Goal: Information Seeking & Learning: Learn about a topic

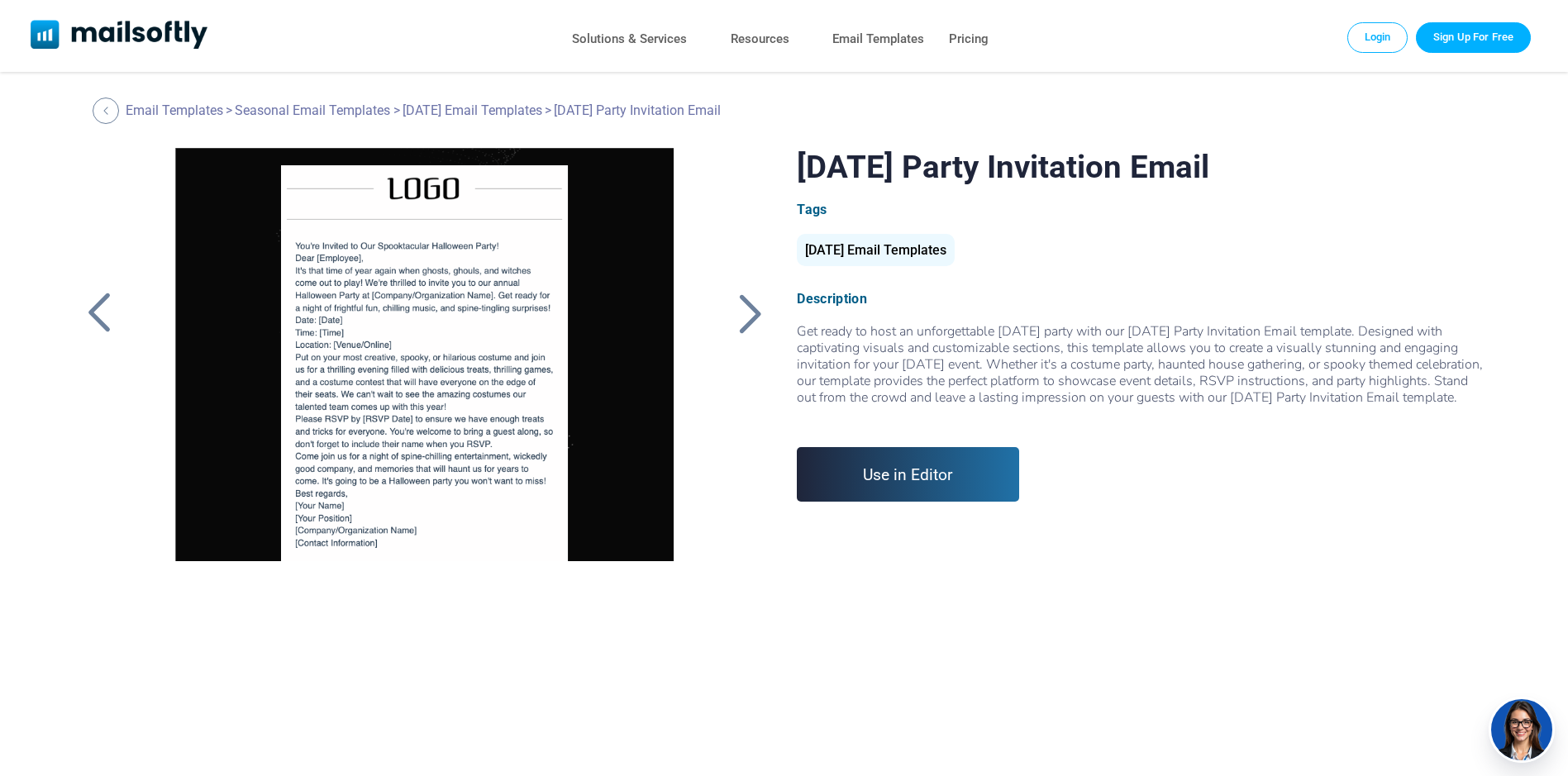
click at [755, 310] on div at bounding box center [750, 314] width 42 height 43
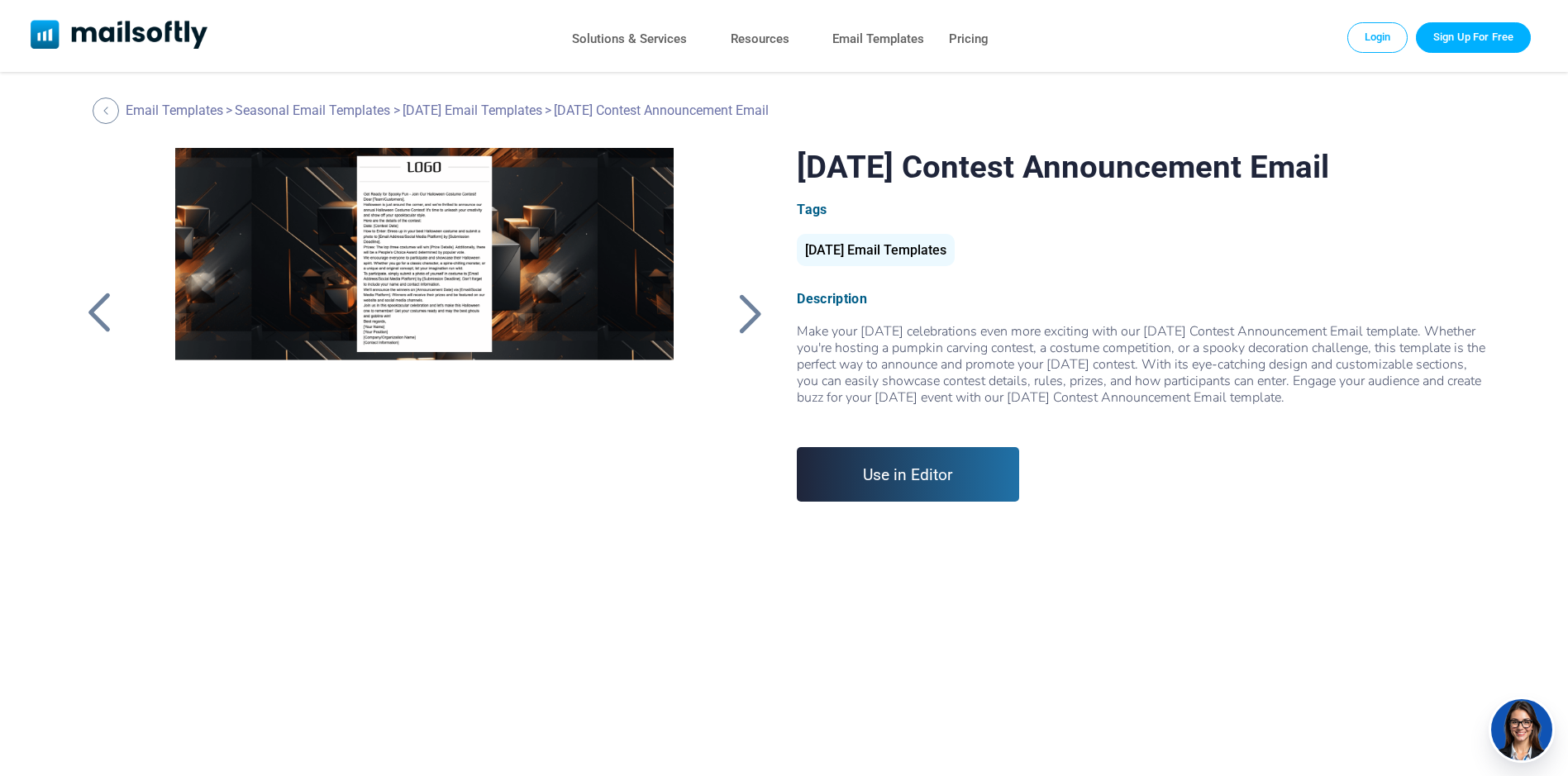
click at [755, 310] on div at bounding box center [750, 314] width 42 height 43
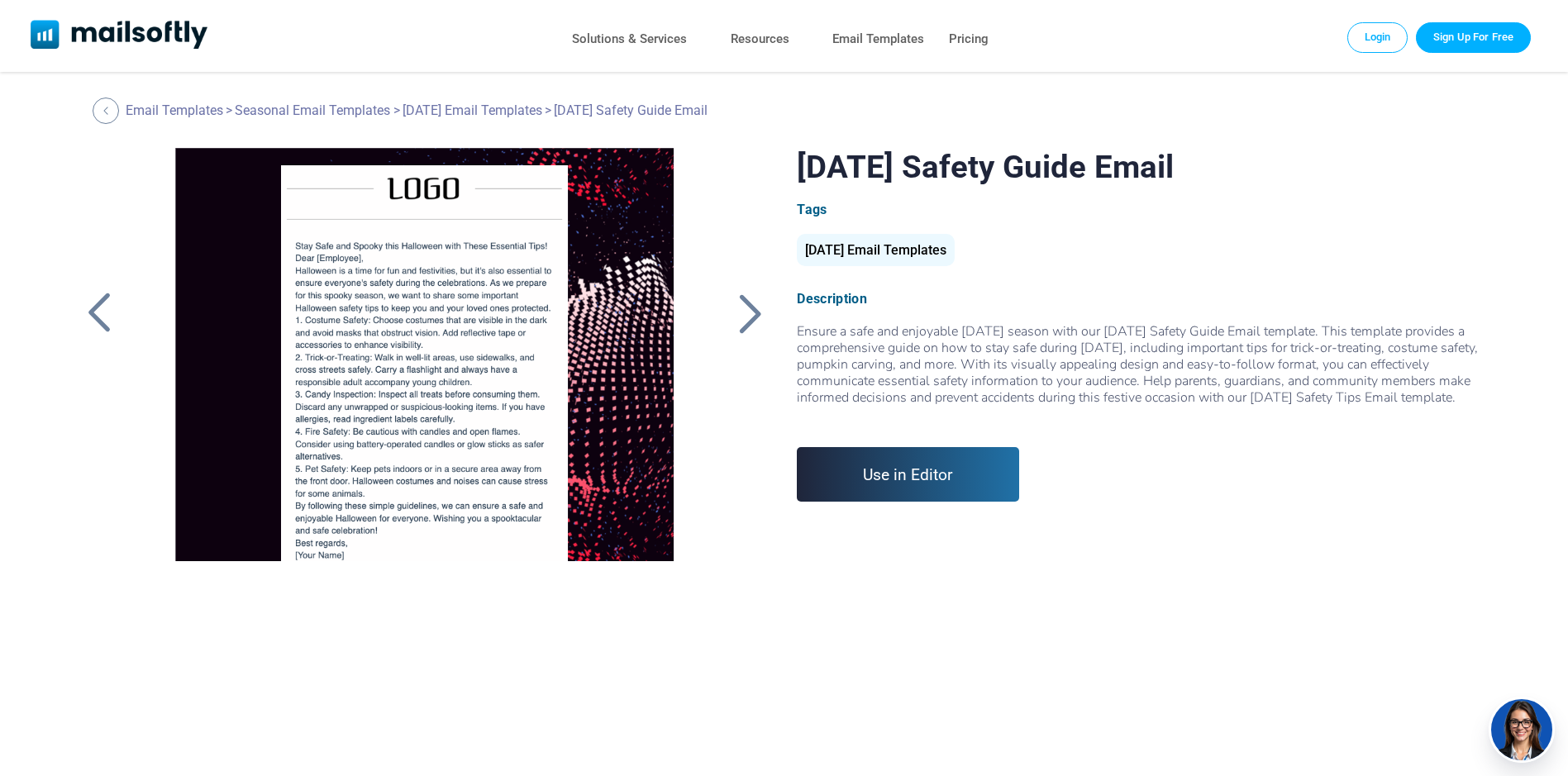
click at [755, 310] on div at bounding box center [750, 314] width 42 height 43
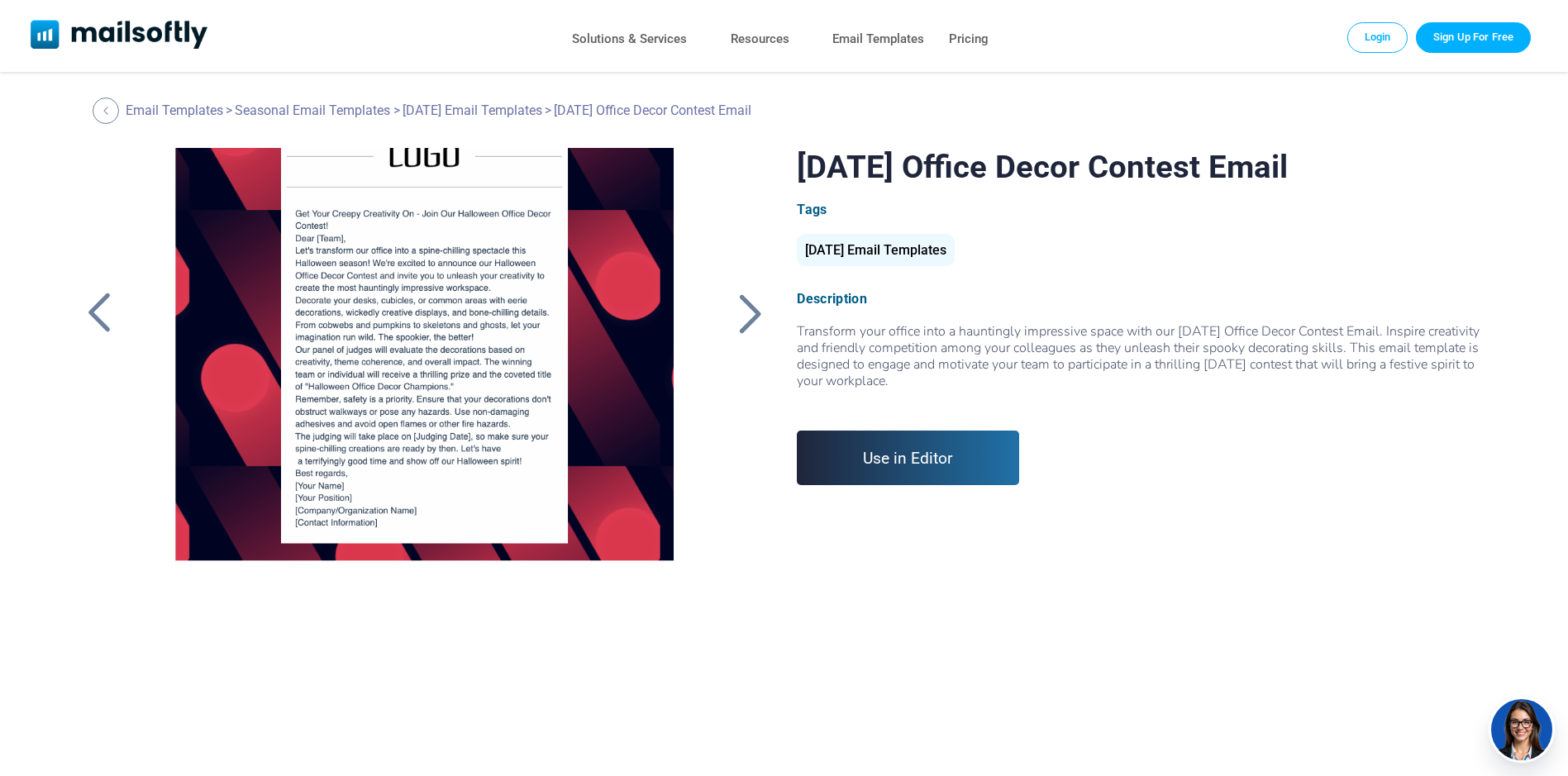
scroll to position [23, 0]
